Goal: Navigation & Orientation: Understand site structure

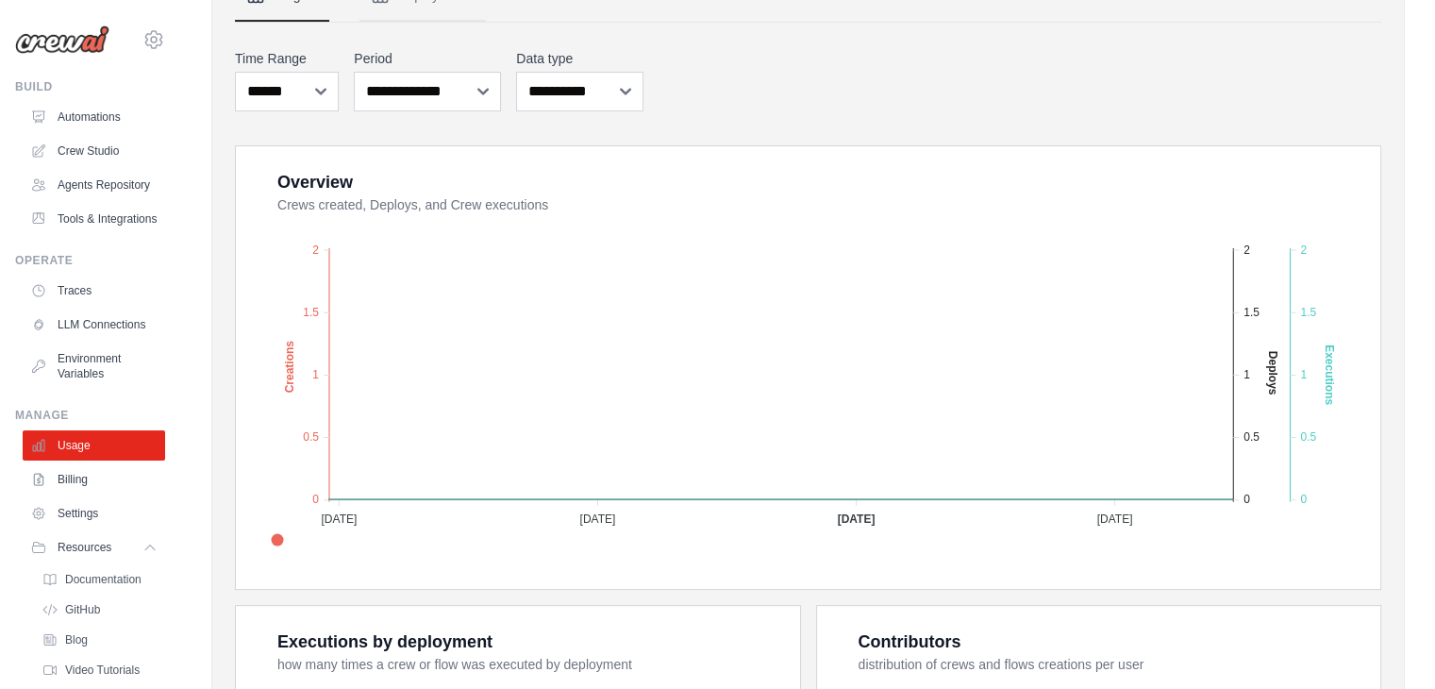
scroll to position [106, 0]
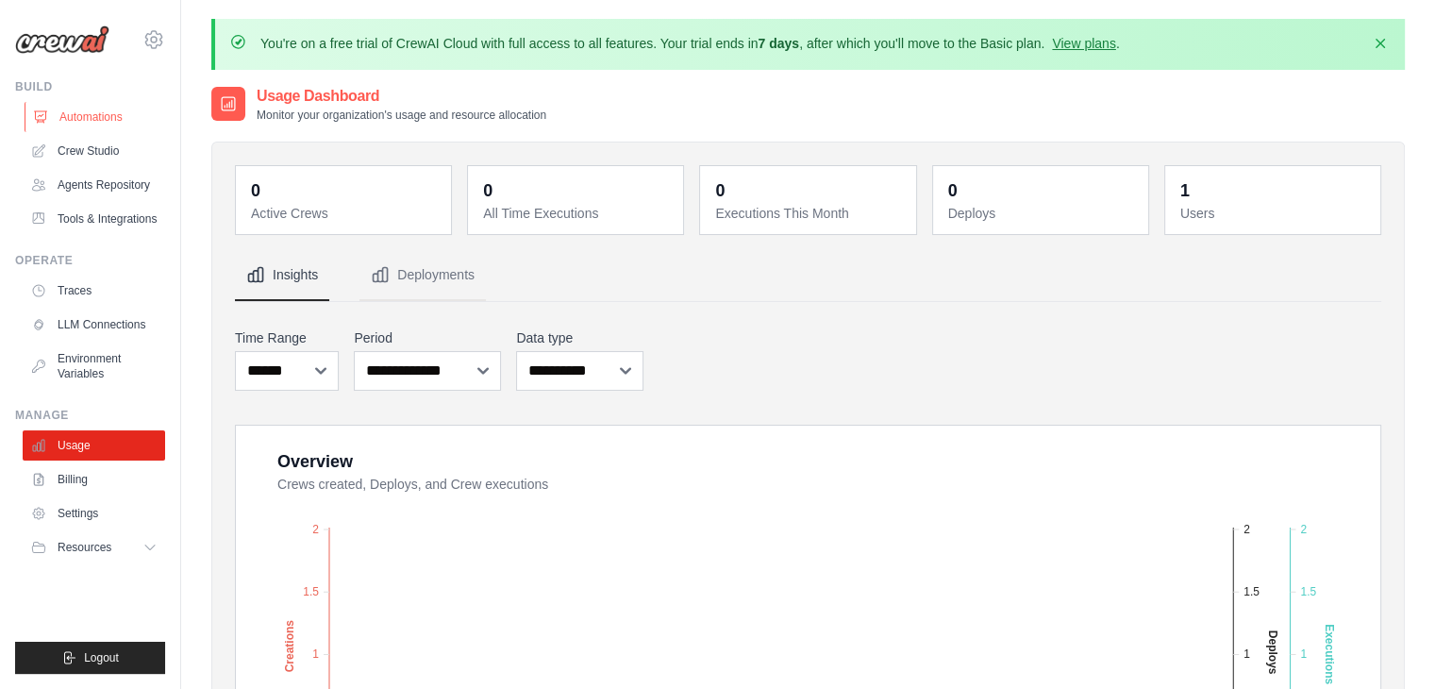
click at [126, 109] on link "Automations" at bounding box center [96, 117] width 142 height 30
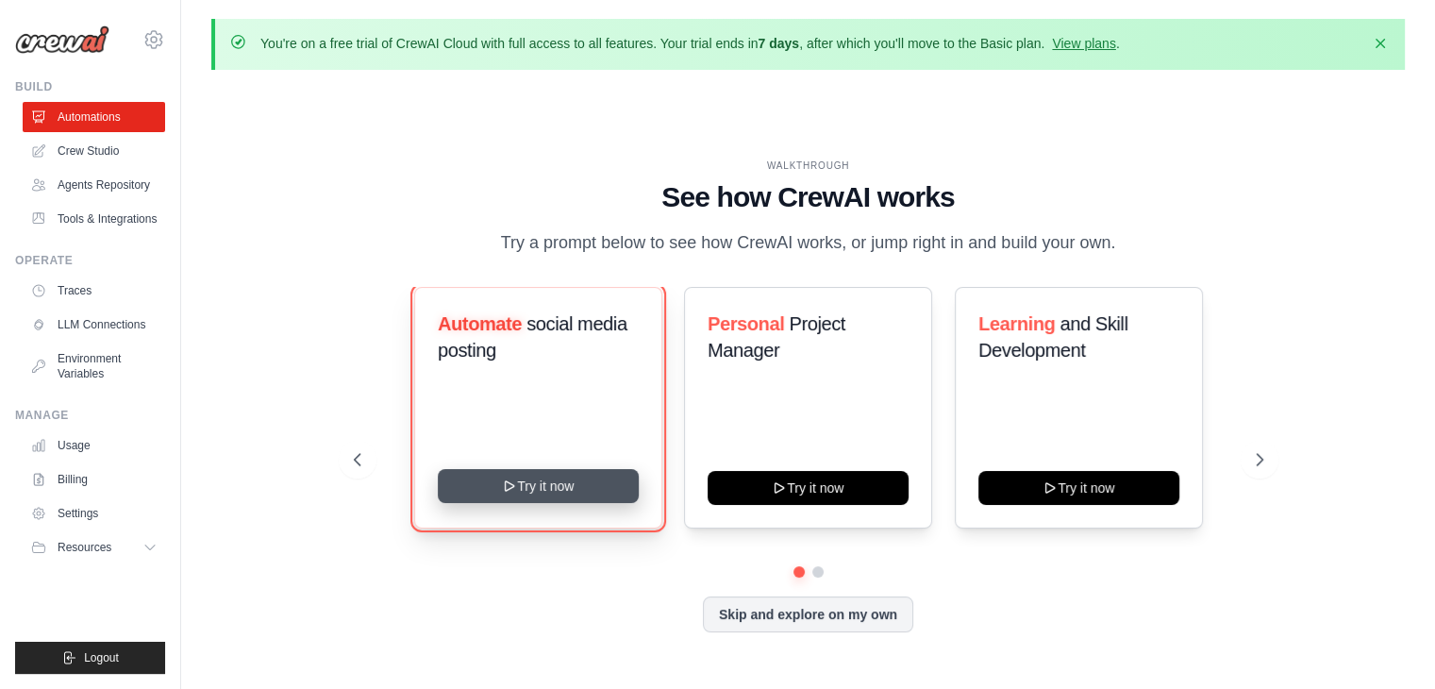
click at [581, 481] on button "Try it now" at bounding box center [538, 486] width 201 height 34
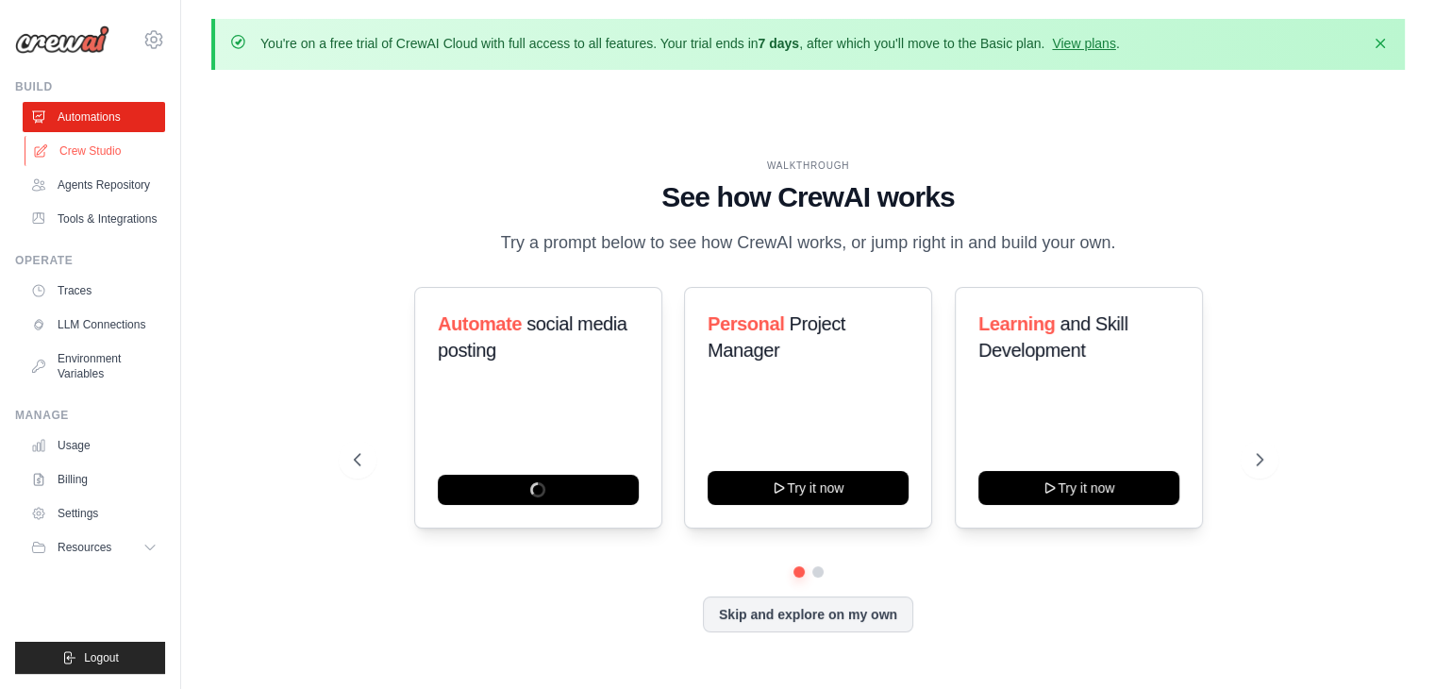
click at [110, 149] on link "Crew Studio" at bounding box center [96, 151] width 142 height 30
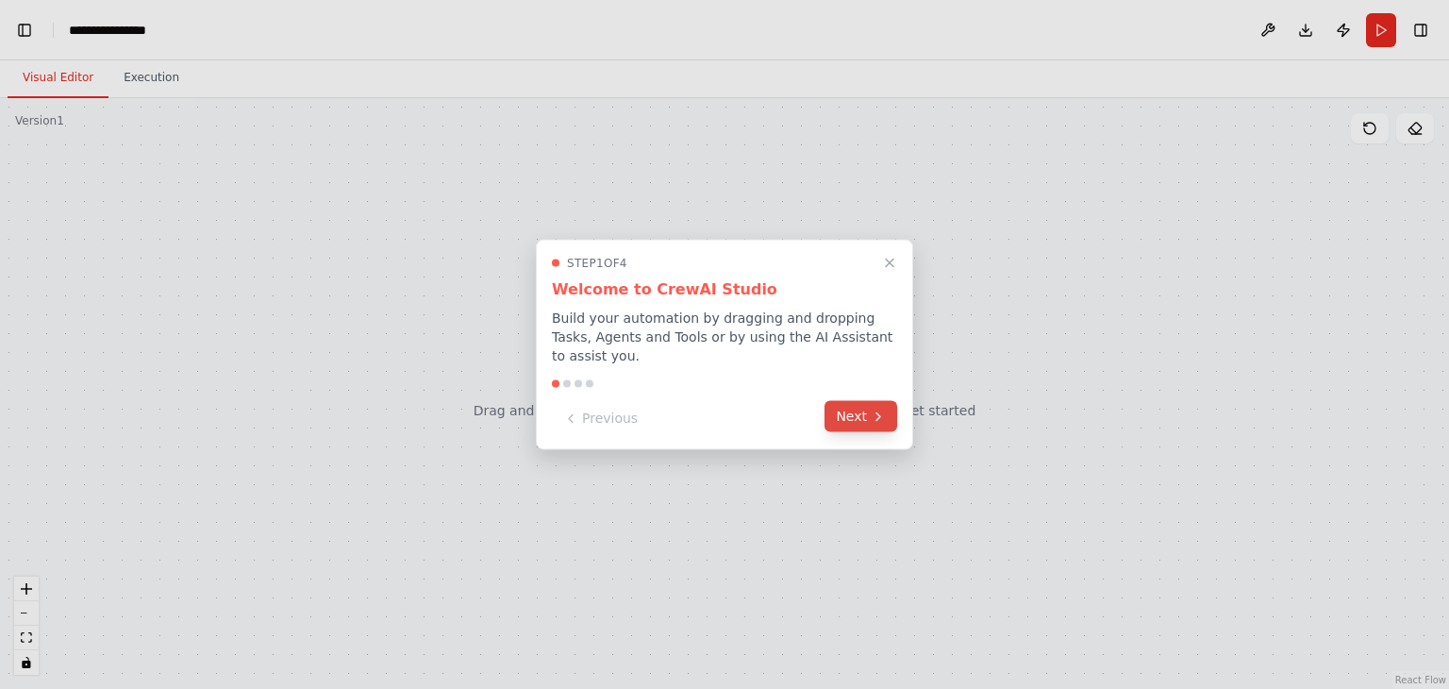
click at [841, 401] on button "Next" at bounding box center [860, 416] width 73 height 31
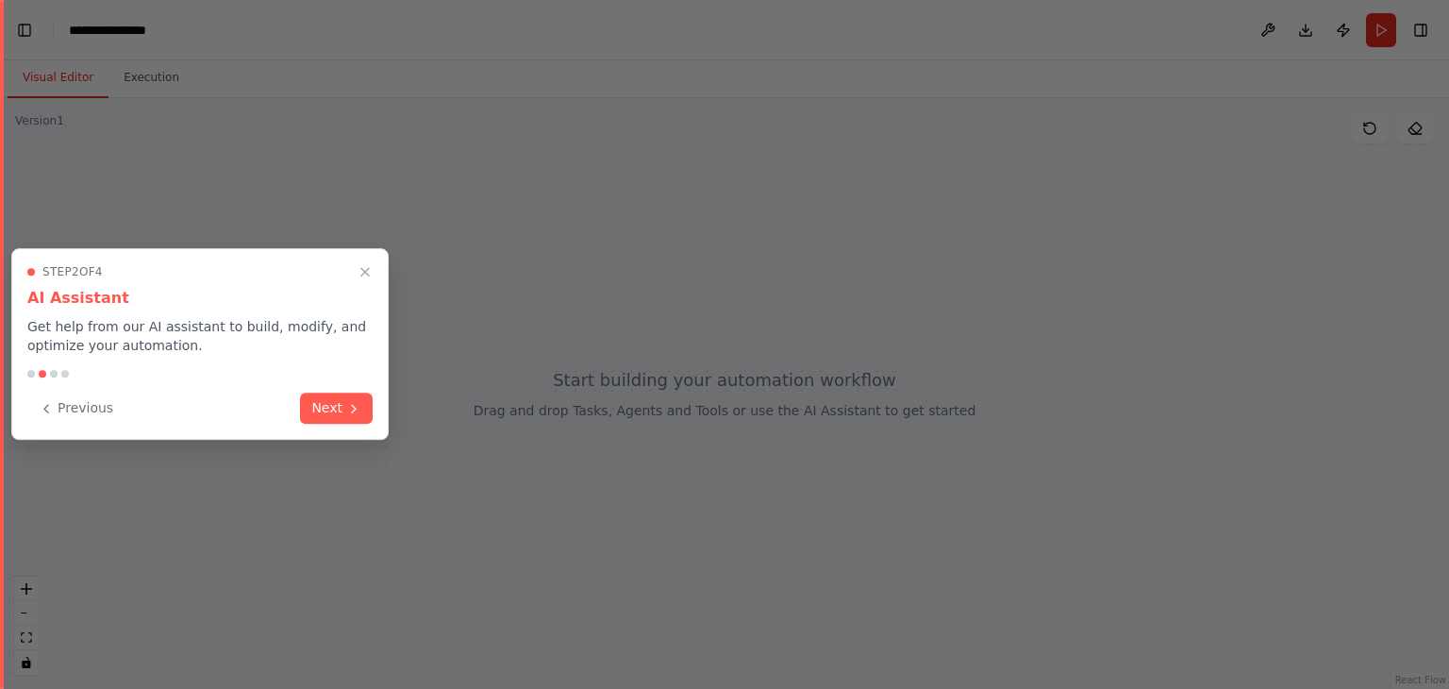
scroll to position [69, 0]
click at [343, 408] on button "Next" at bounding box center [336, 406] width 73 height 31
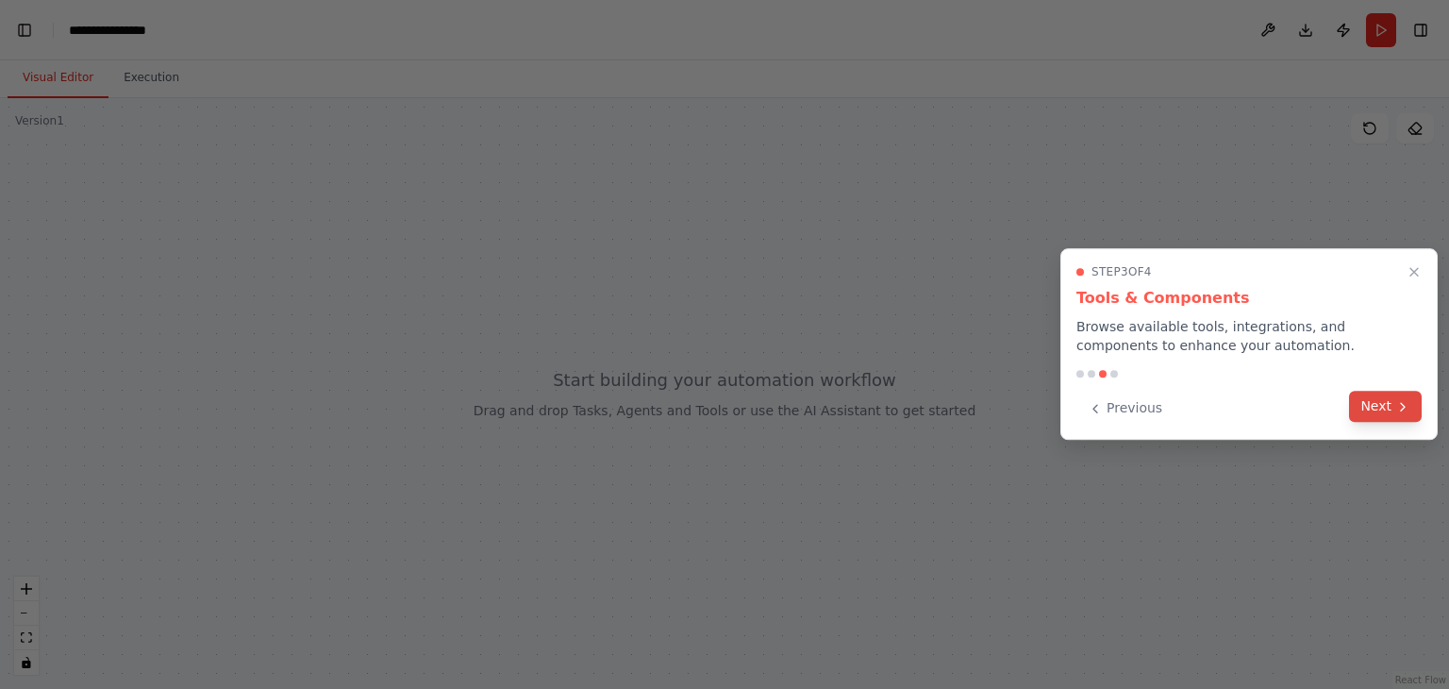
click at [1378, 399] on button "Next" at bounding box center [1385, 406] width 73 height 31
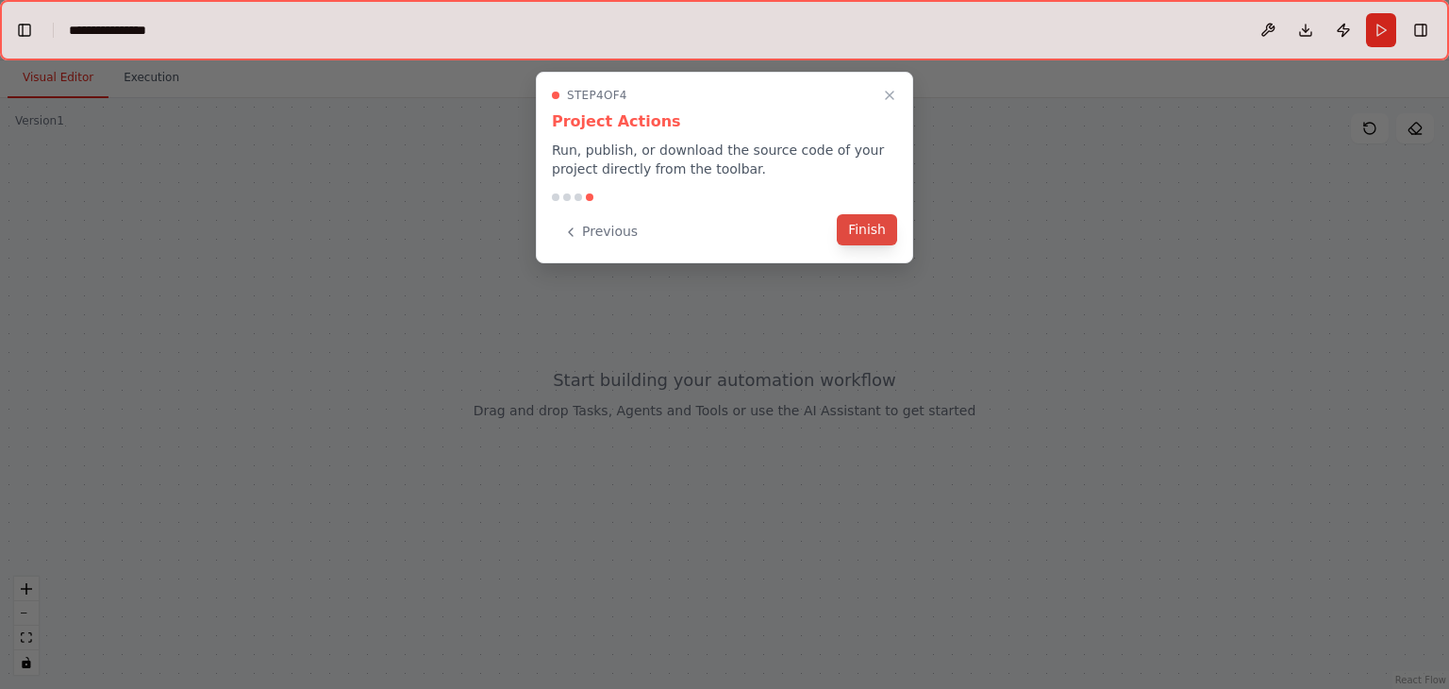
click at [858, 229] on button "Finish" at bounding box center [867, 229] width 60 height 31
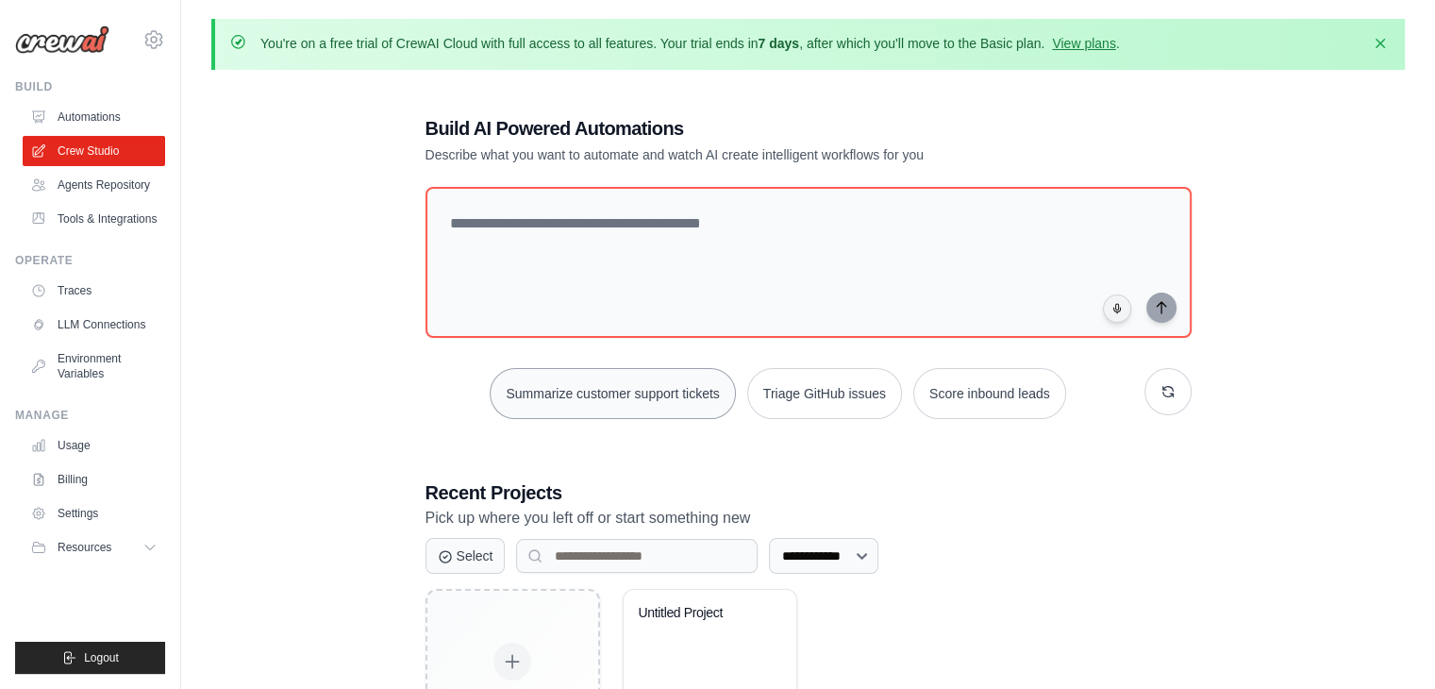
scroll to position [115, 0]
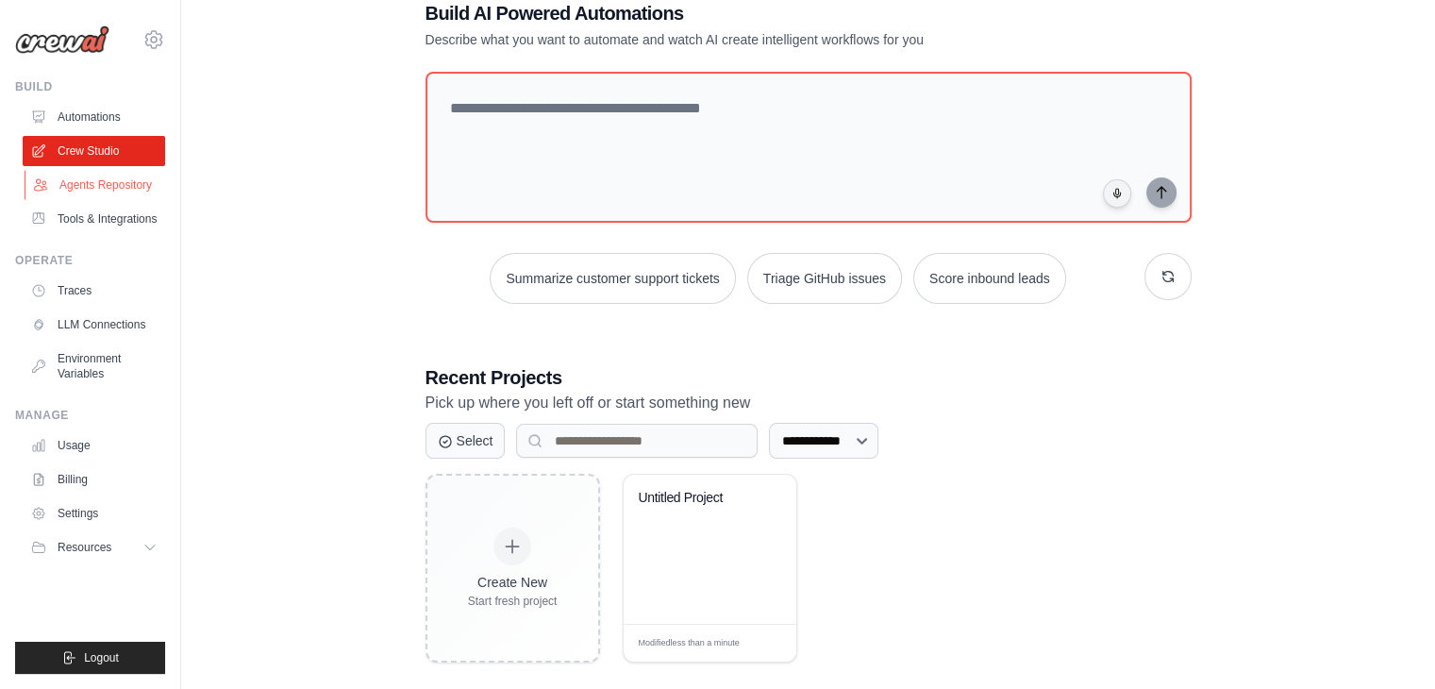
click at [135, 188] on link "Agents Repository" at bounding box center [96, 185] width 142 height 30
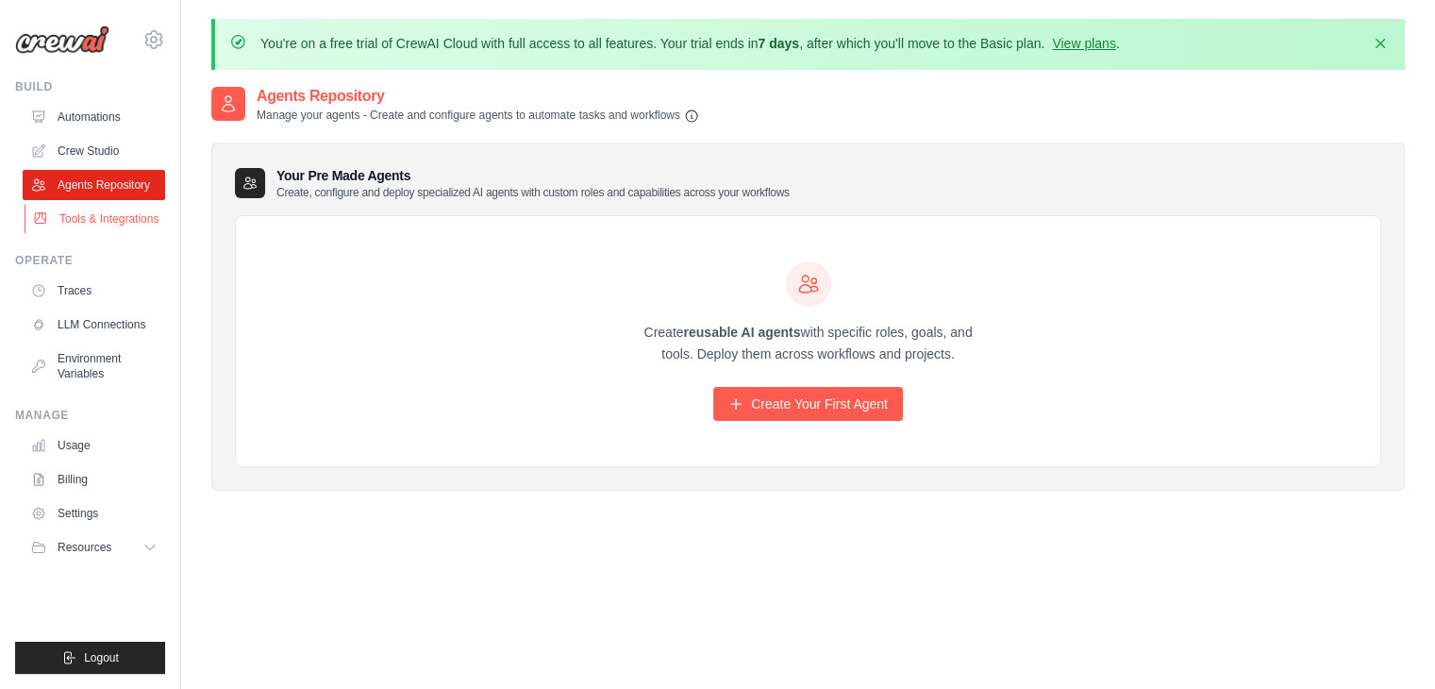
click at [108, 224] on link "Tools & Integrations" at bounding box center [96, 219] width 142 height 30
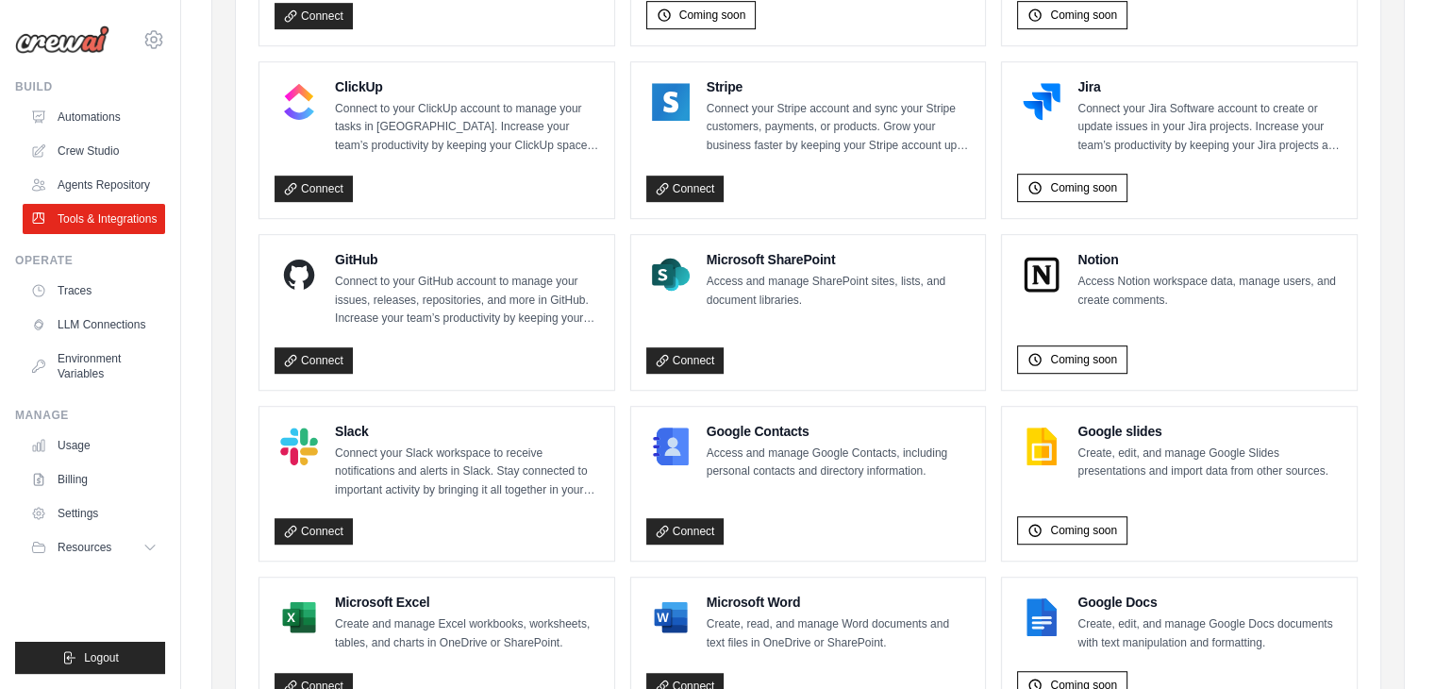
scroll to position [1192, 0]
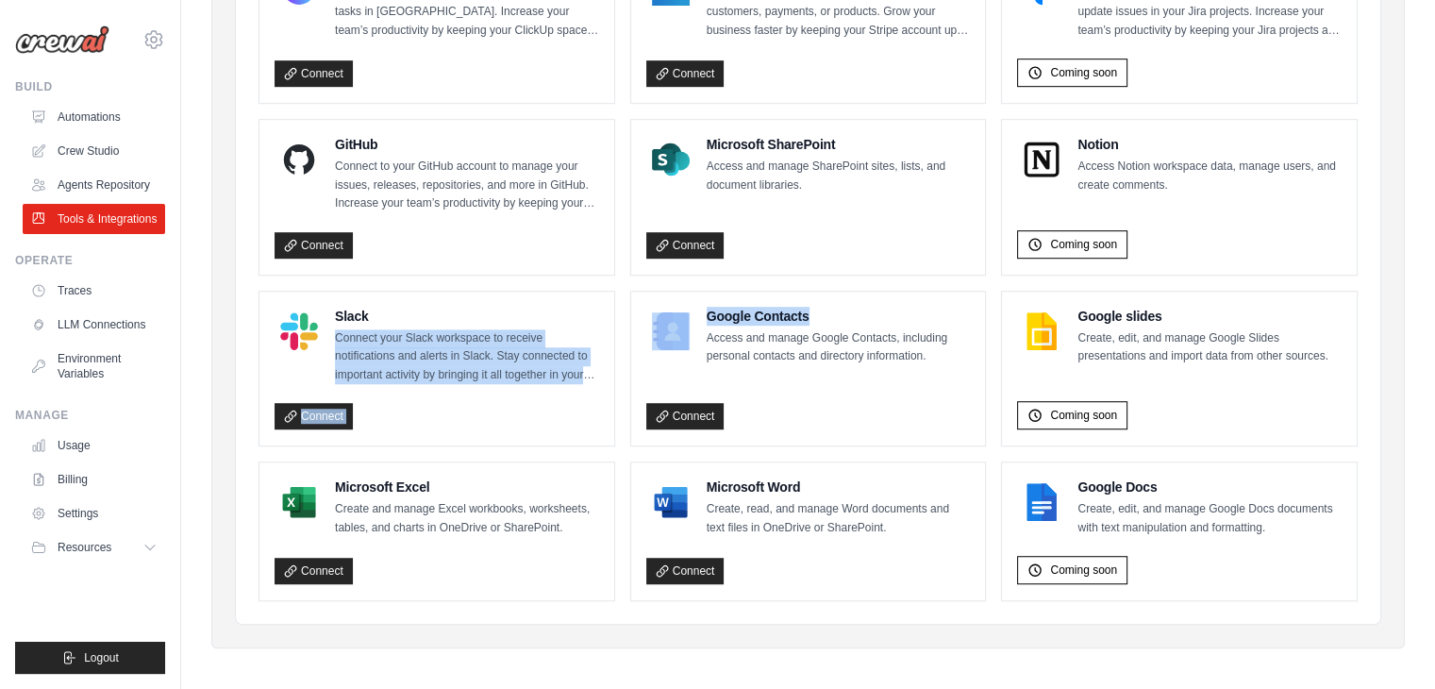
drag, startPoint x: 577, startPoint y: 316, endPoint x: 811, endPoint y: 278, distance: 237.0
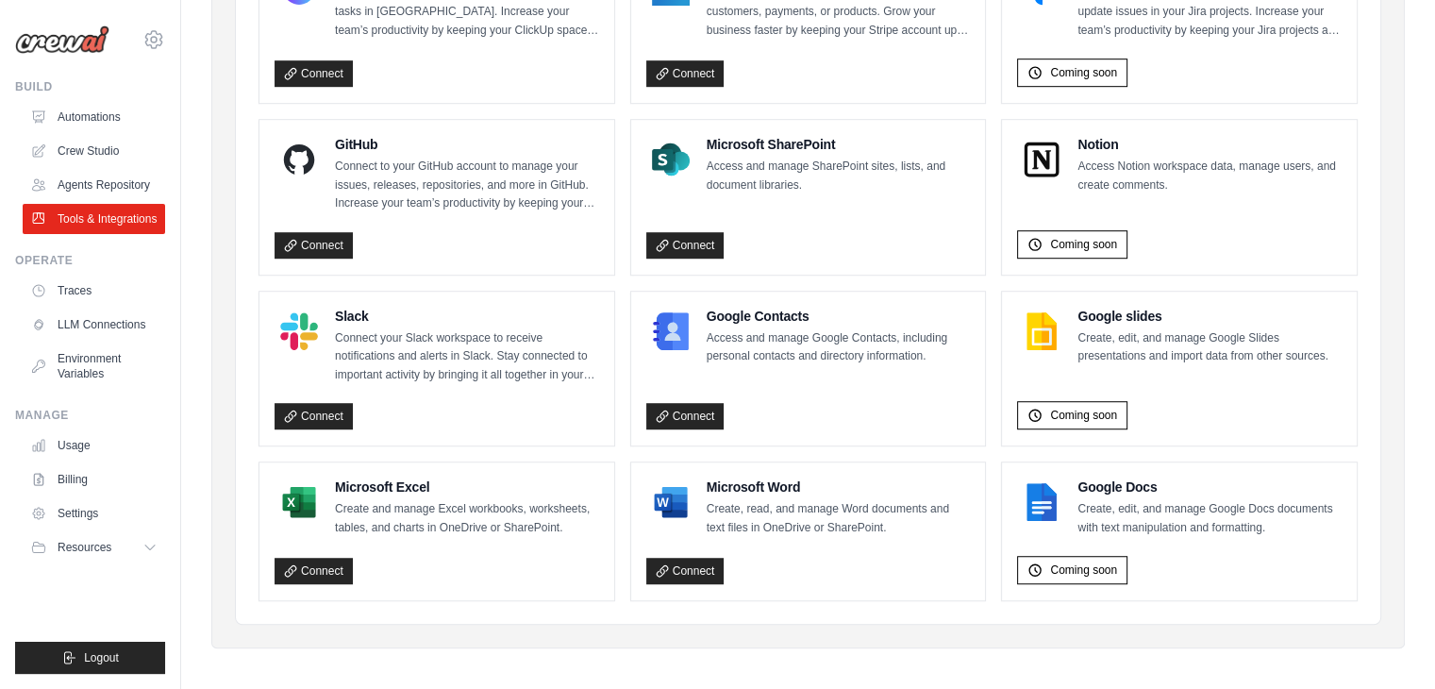
click at [959, 329] on p "Access and manage Google Contacts, including personal contacts and directory in…" at bounding box center [839, 347] width 264 height 37
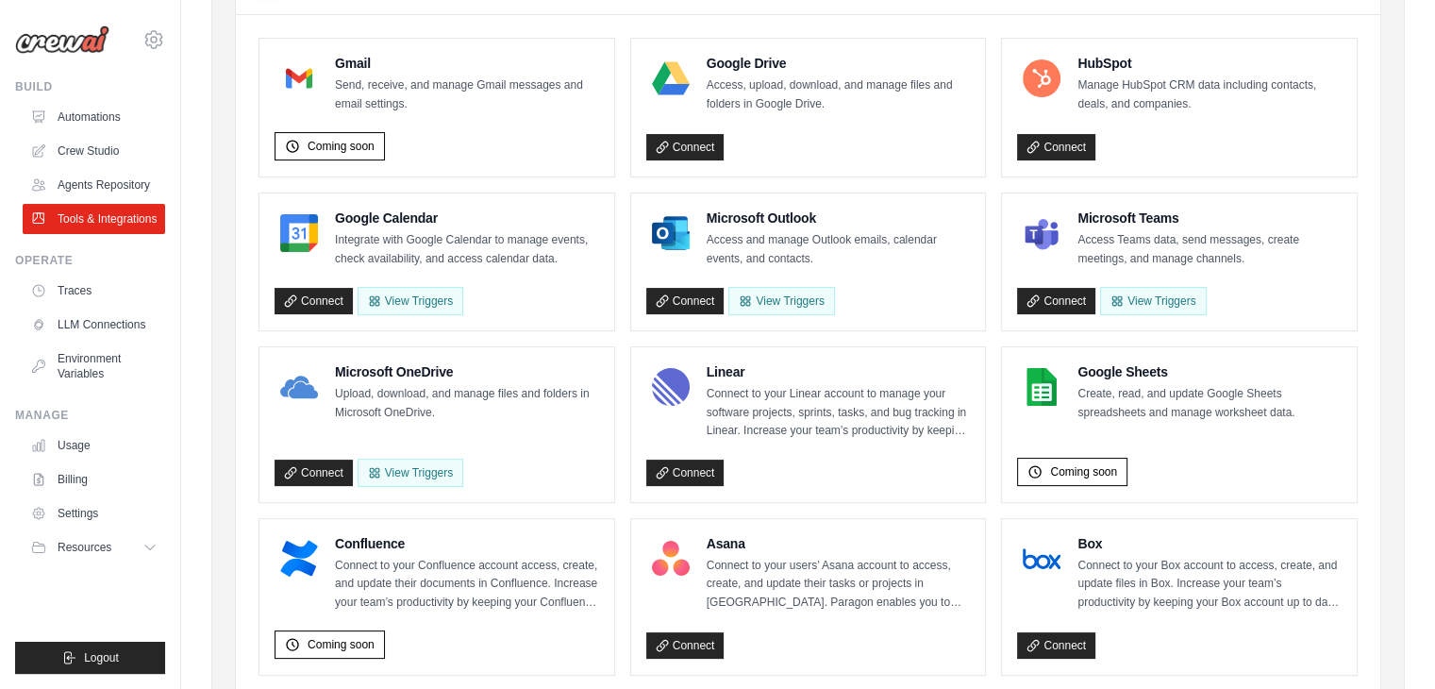
scroll to position [271, 0]
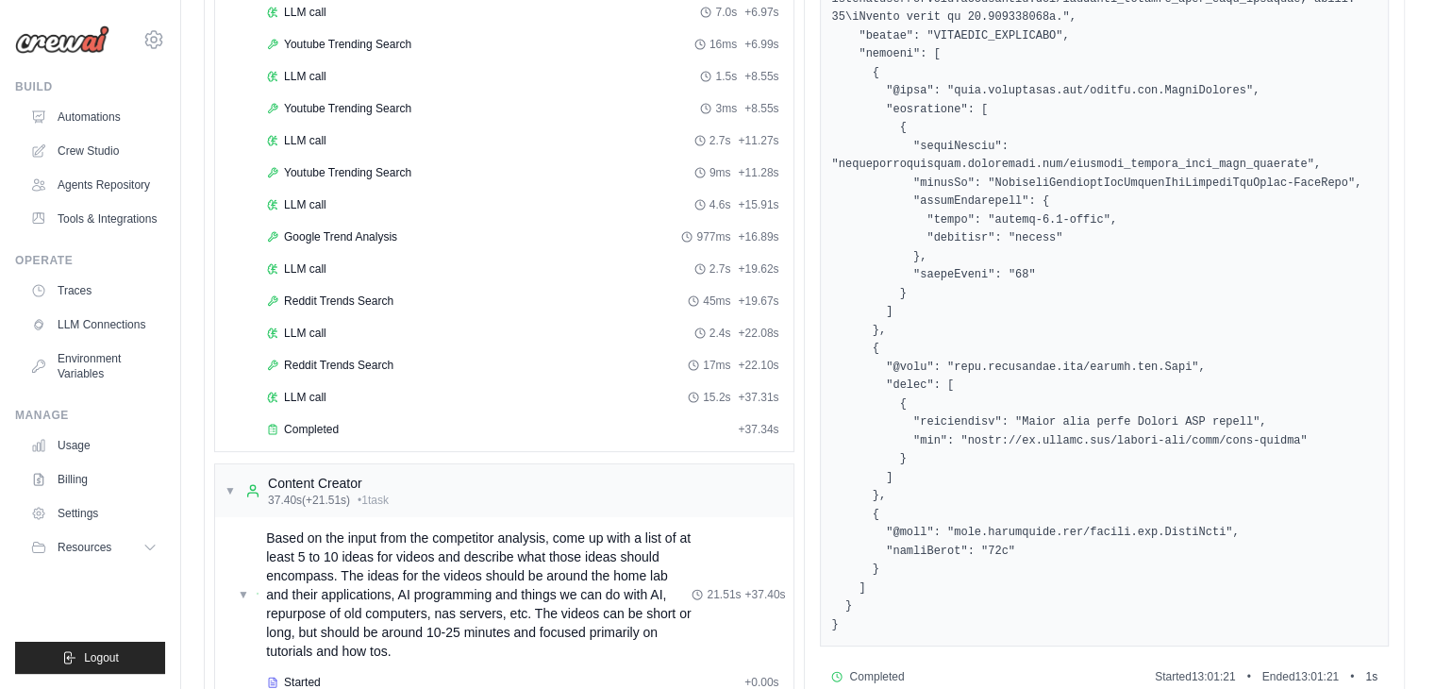
scroll to position [441, 0]
click at [152, 276] on link "Traces" at bounding box center [96, 290] width 142 height 30
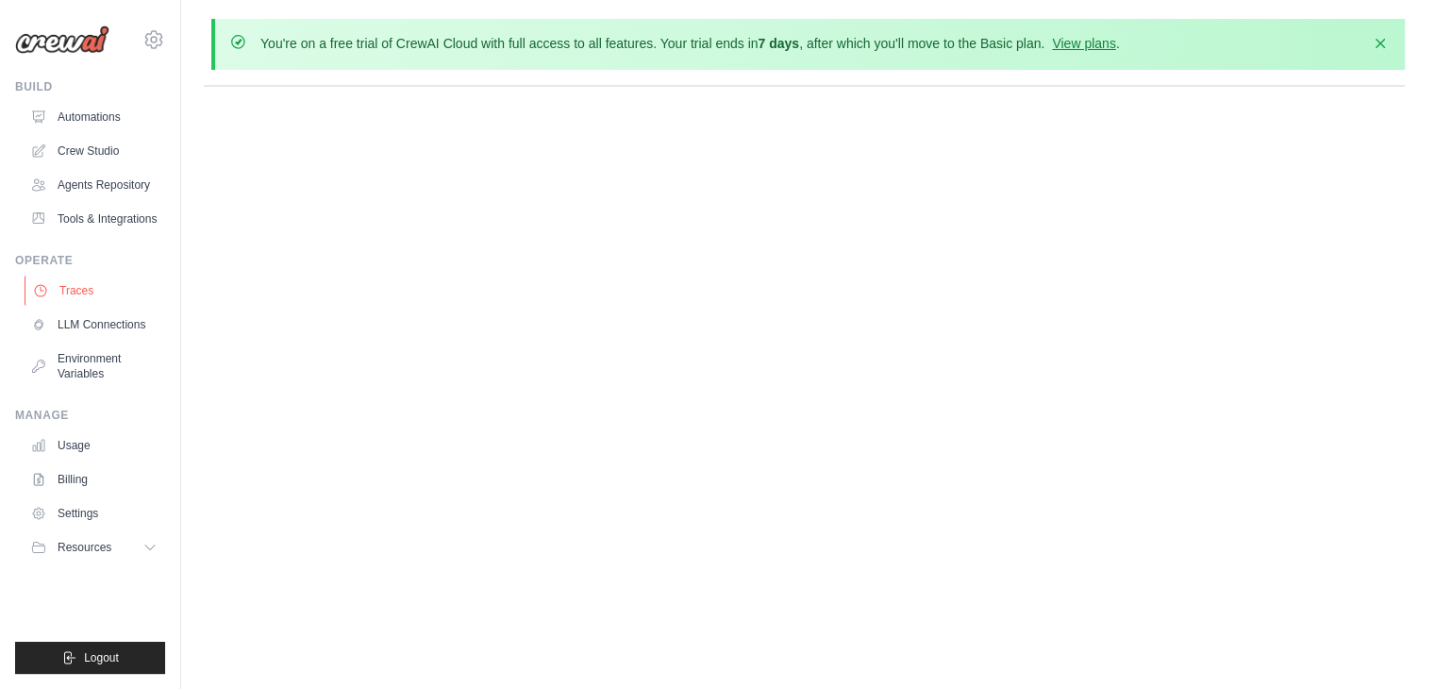
scroll to position [0, 0]
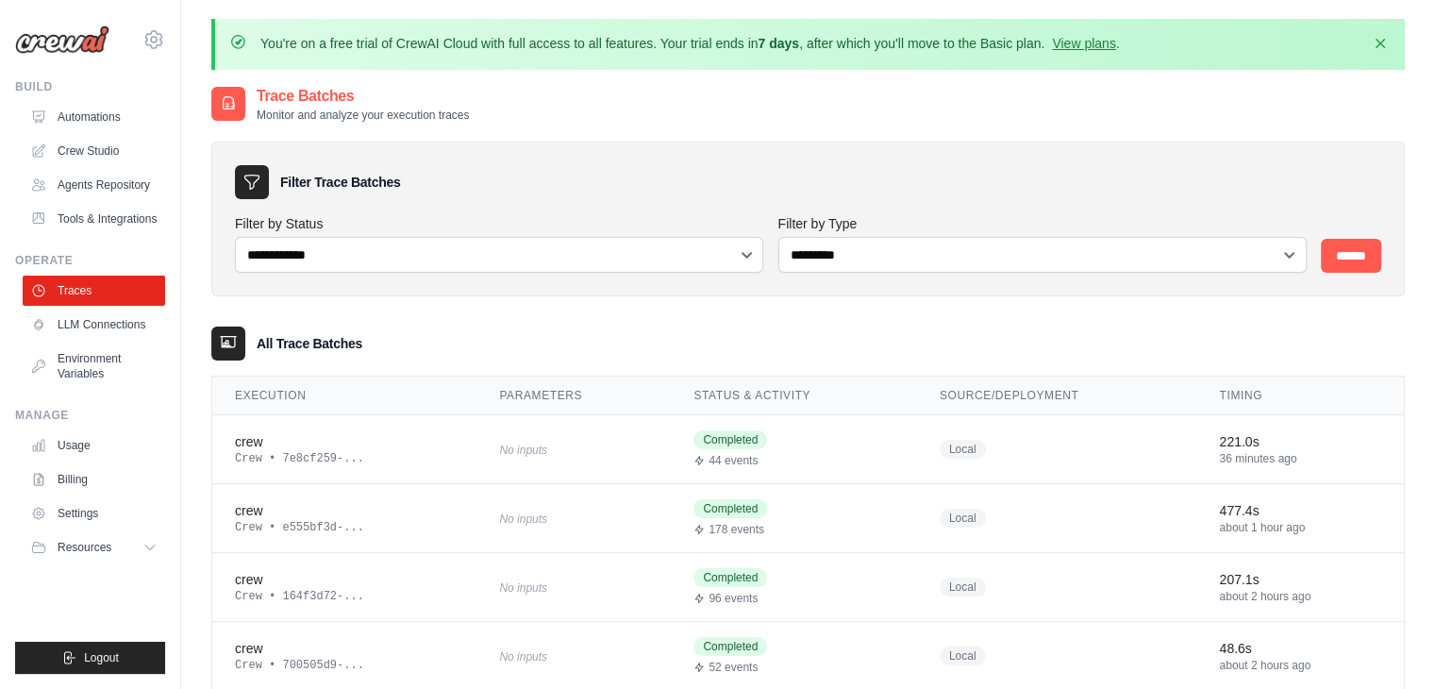
scroll to position [181, 0]
